Goal: Task Accomplishment & Management: Check status

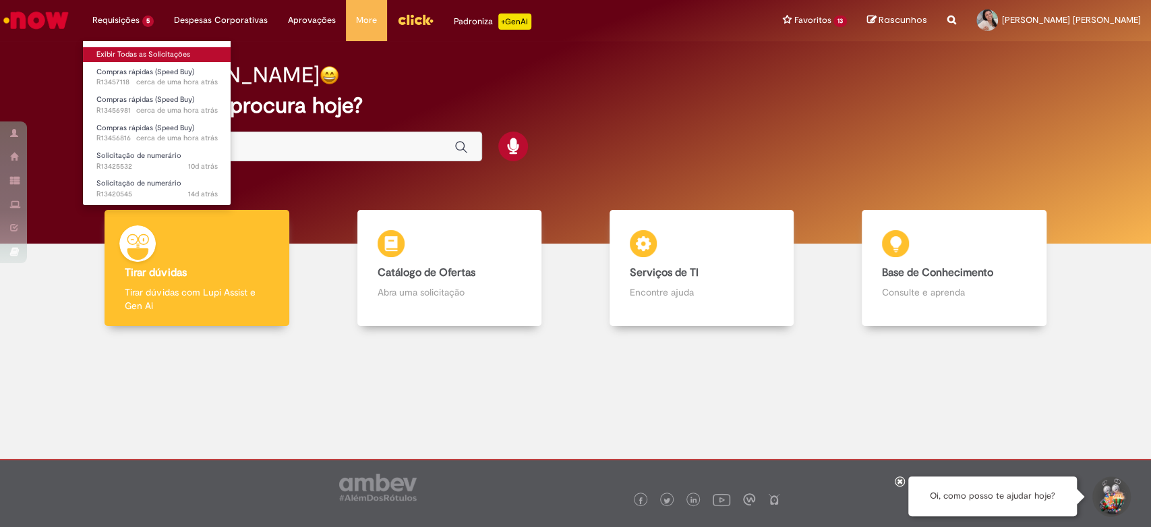
click at [129, 49] on link "Exibir Todas as Solicitações" at bounding box center [157, 54] width 148 height 15
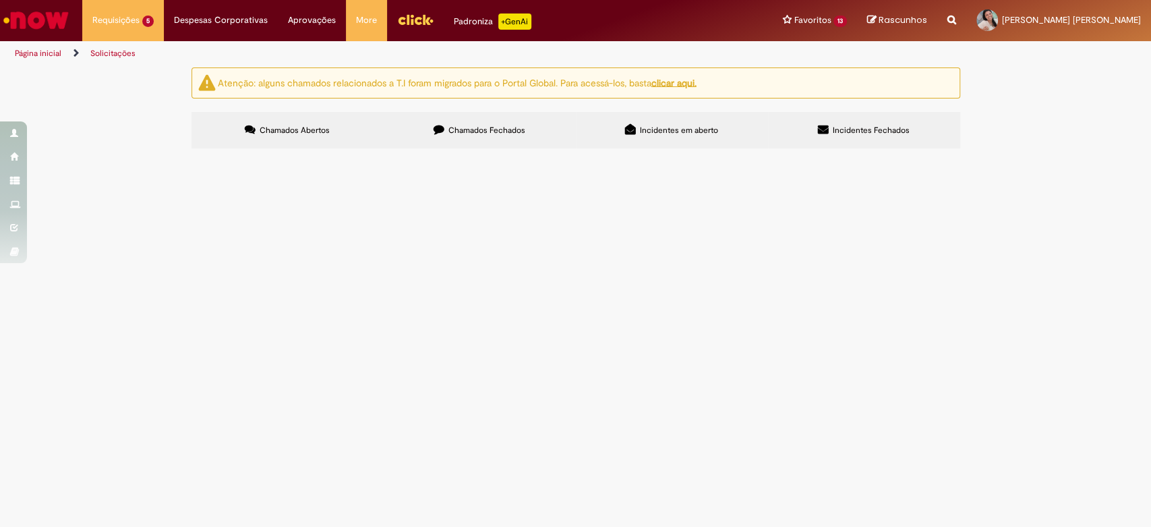
click at [0, 0] on span "Compras rápidas (Speed Buy)" at bounding box center [0, 0] width 0 height 0
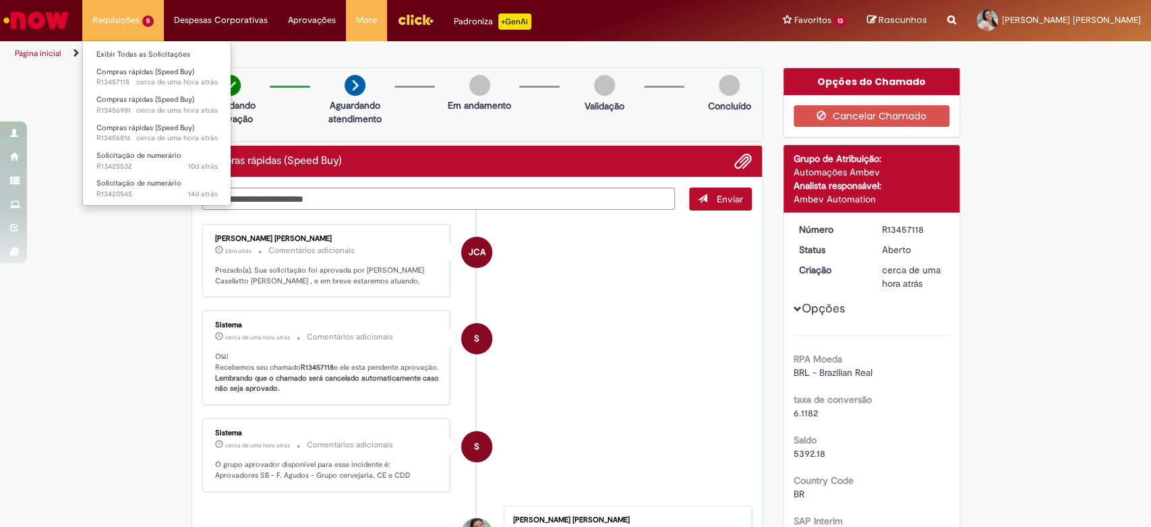
click at [121, 24] on li "Requisições 5 Exibir Todas as Solicitações Compras rápidas (Speed Buy) cerca de…" at bounding box center [123, 20] width 82 height 40
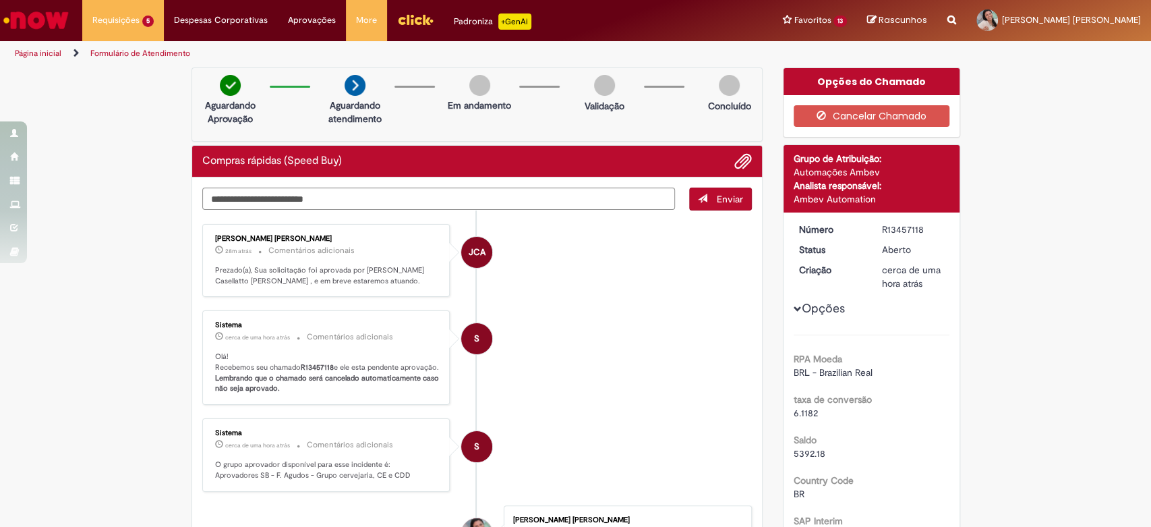
click at [44, 9] on img "Ir para a Homepage" at bounding box center [35, 20] width 69 height 27
